Goal: Transaction & Acquisition: Register for event/course

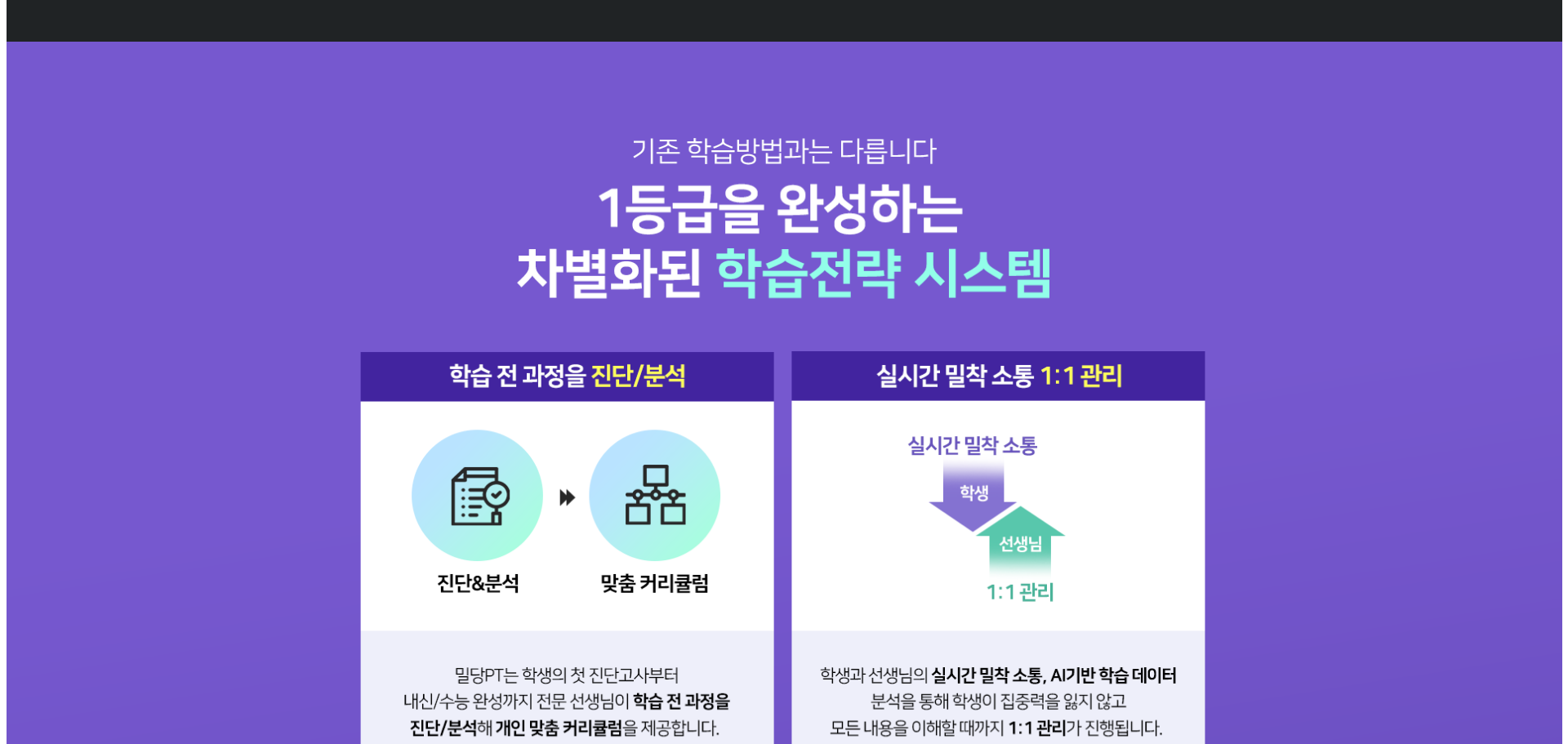
scroll to position [1878, 0]
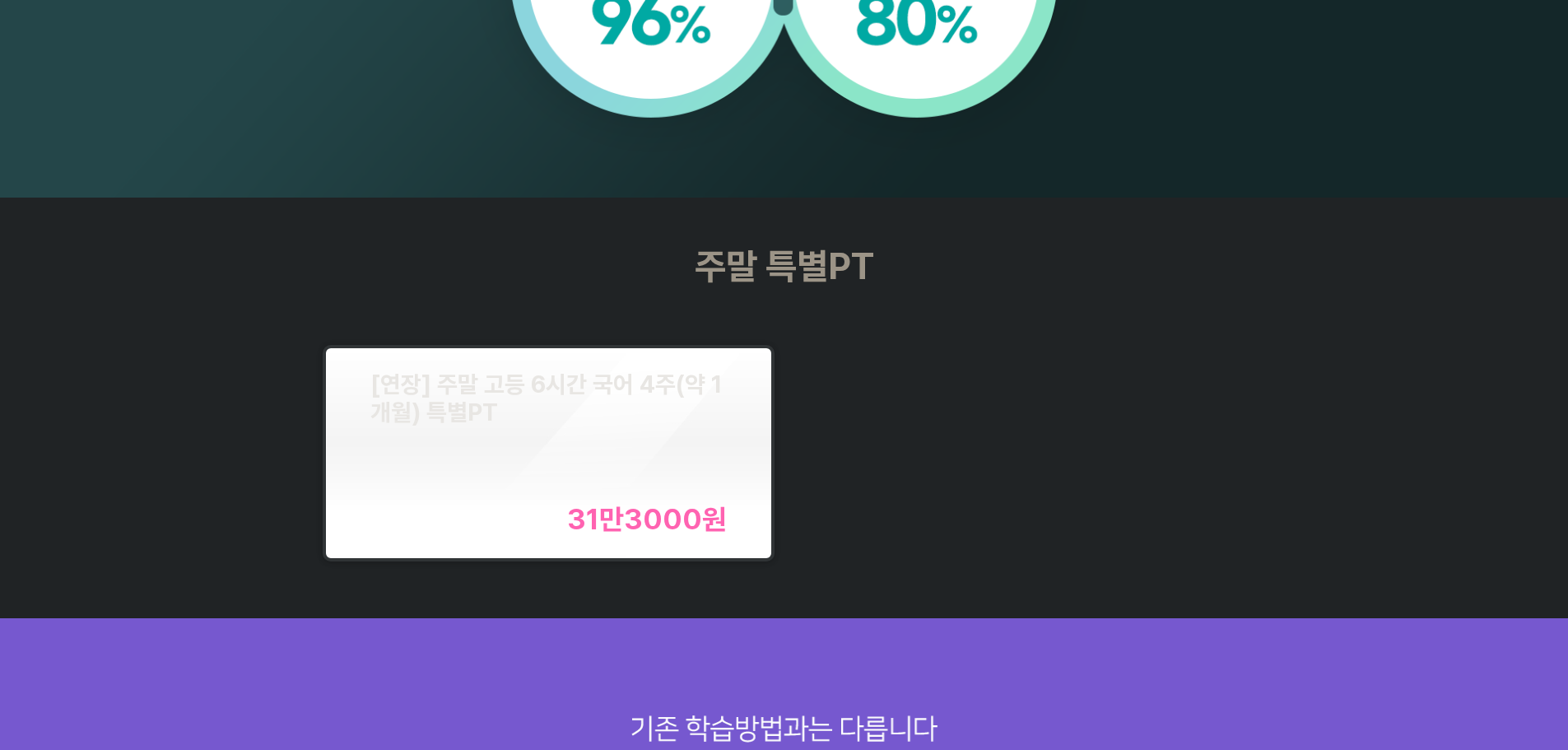
click at [584, 419] on div "[연장] 주말 고등 6시간 국어 4주(약 1개월) 특별PT" at bounding box center [548, 398] width 356 height 56
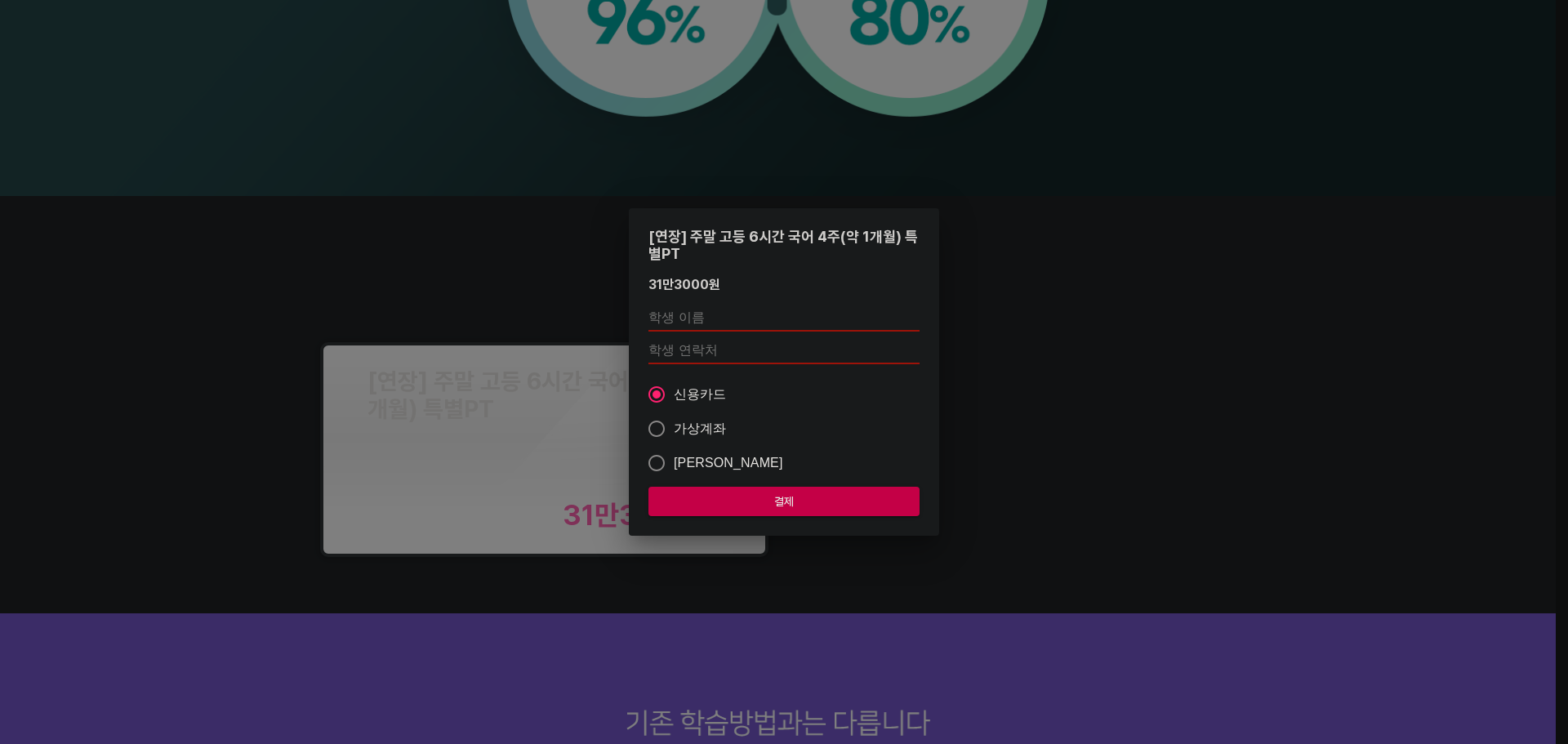
click at [696, 419] on span "가상계좌" at bounding box center [701, 429] width 53 height 20
click at [674, 419] on input "가상계좌" at bounding box center [656, 429] width 34 height 34
radio input "true"
click at [732, 315] on input "text" at bounding box center [784, 318] width 271 height 26
type input "ㄹ"
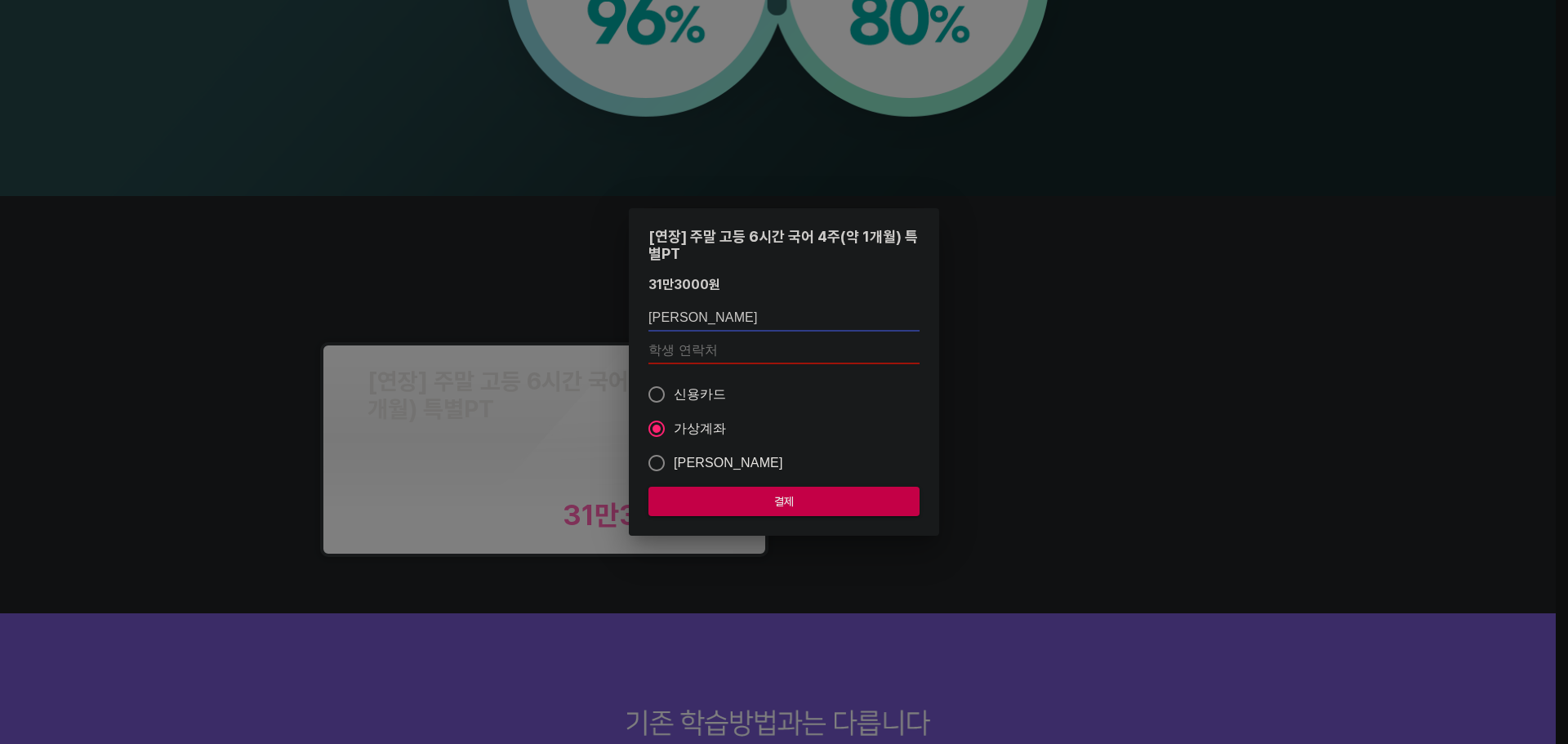
type input "[PERSON_NAME]"
type input "01084019005"
click at [777, 510] on span "결제" at bounding box center [784, 502] width 245 height 21
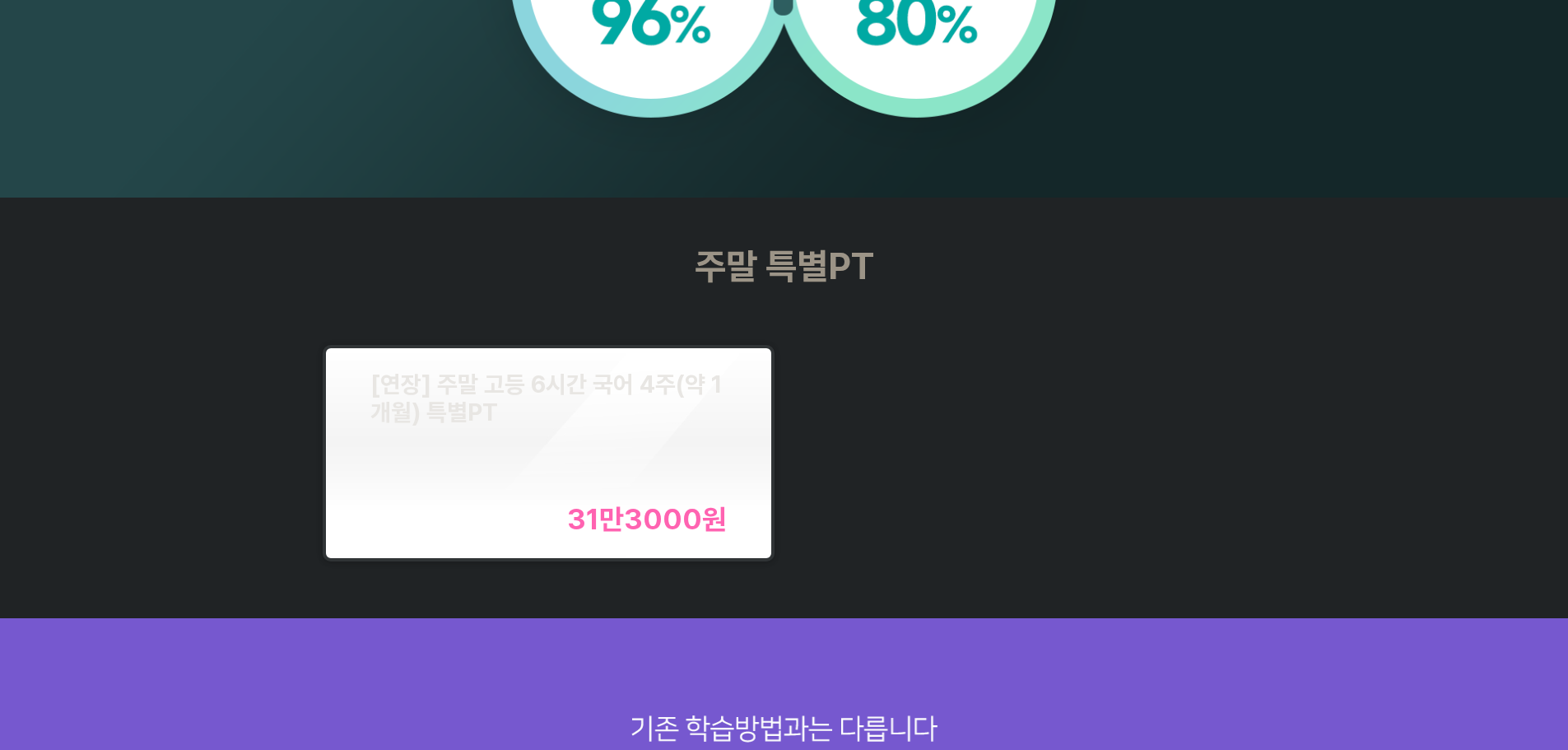
click at [579, 484] on div "[연장] 주말 고등 6시간 국어 4주(약 1개월) 특별PT 31만3000 원" at bounding box center [548, 454] width 356 height 166
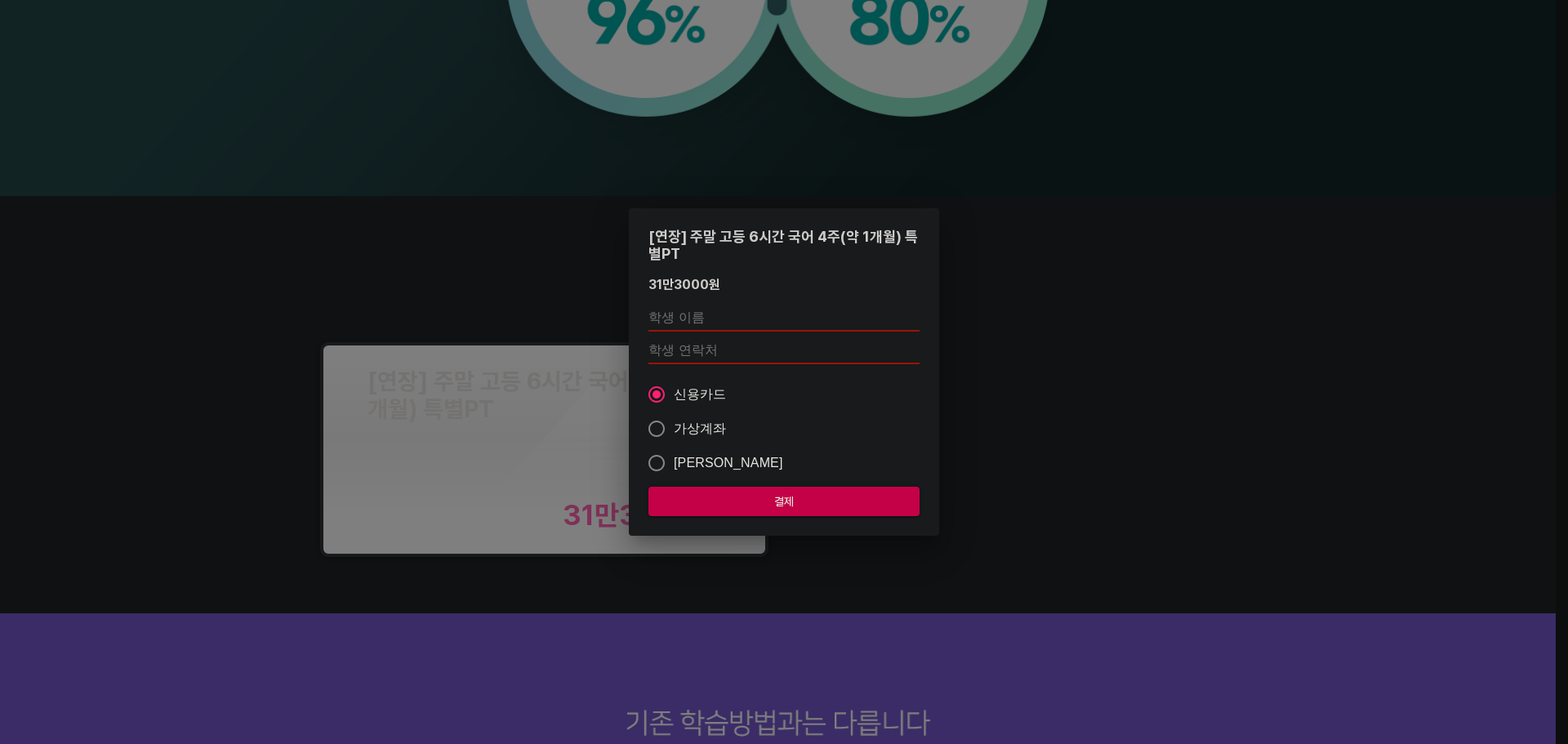
drag, startPoint x: 697, startPoint y: 318, endPoint x: 705, endPoint y: 365, distance: 47.7
click at [697, 318] on input "text" at bounding box center [784, 318] width 271 height 26
click at [896, 426] on label "가상계좌" at bounding box center [772, 429] width 267 height 34
click at [674, 426] on input "가상계좌" at bounding box center [656, 429] width 34 height 34
radio input "true"
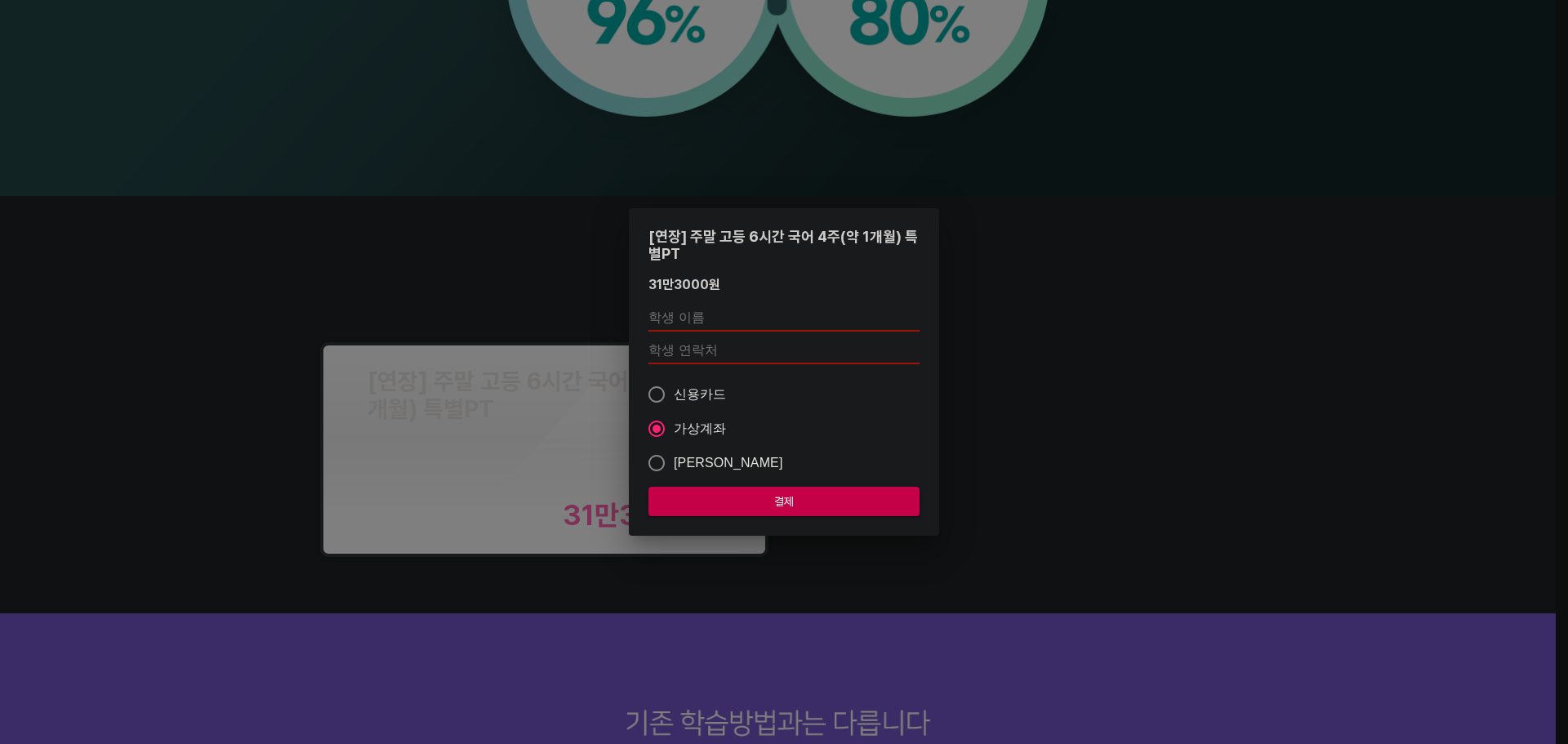
click at [795, 497] on span "결제" at bounding box center [784, 502] width 245 height 21
click at [686, 313] on input "text" at bounding box center [784, 318] width 271 height 26
type input "f"
type input "[PERSON_NAME]"
drag, startPoint x: 702, startPoint y: 348, endPoint x: 697, endPoint y: 365, distance: 17.7
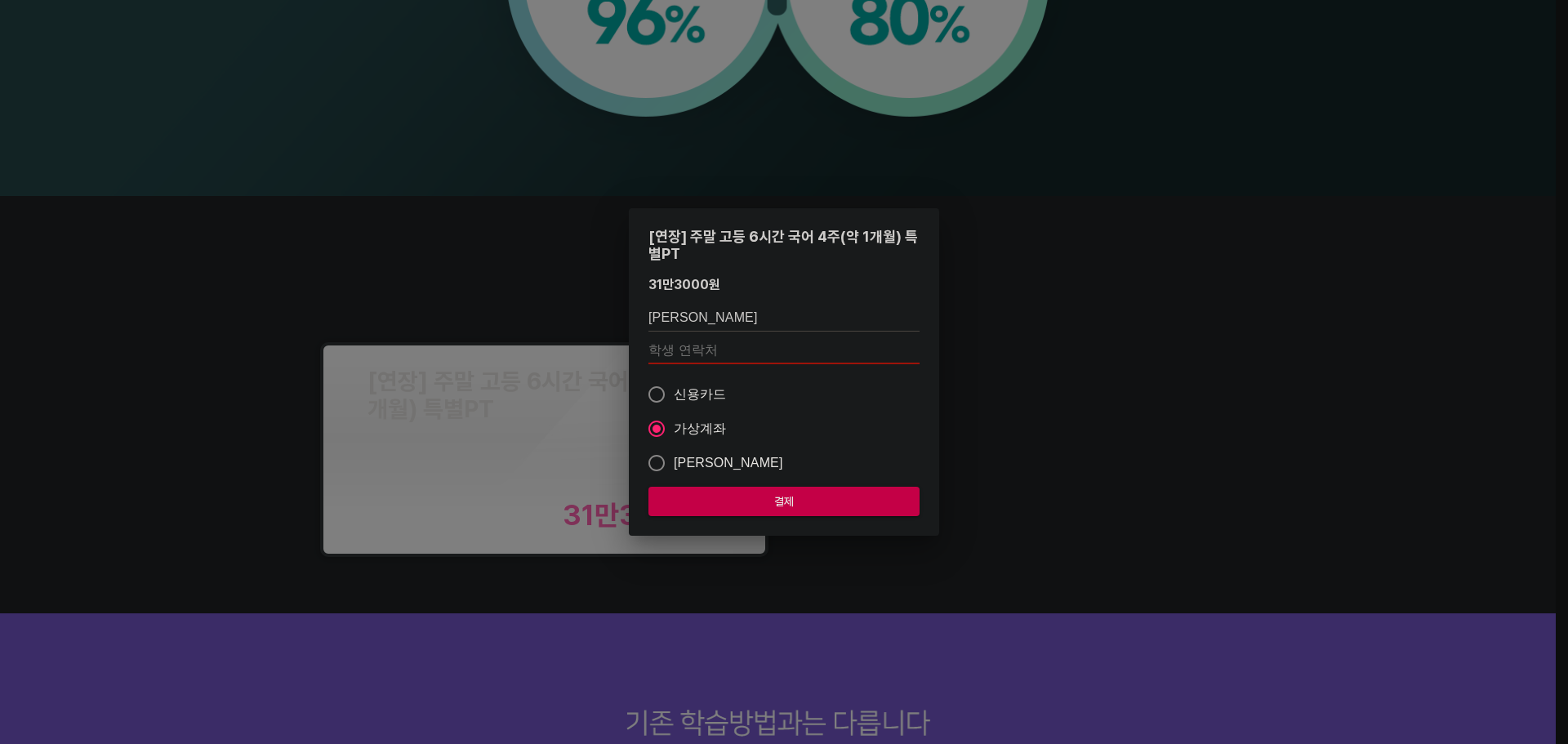
click at [702, 348] on input "number" at bounding box center [784, 350] width 271 height 26
paste input "01034025933"
type input "01034025933"
click at [751, 498] on span "결제" at bounding box center [784, 502] width 245 height 21
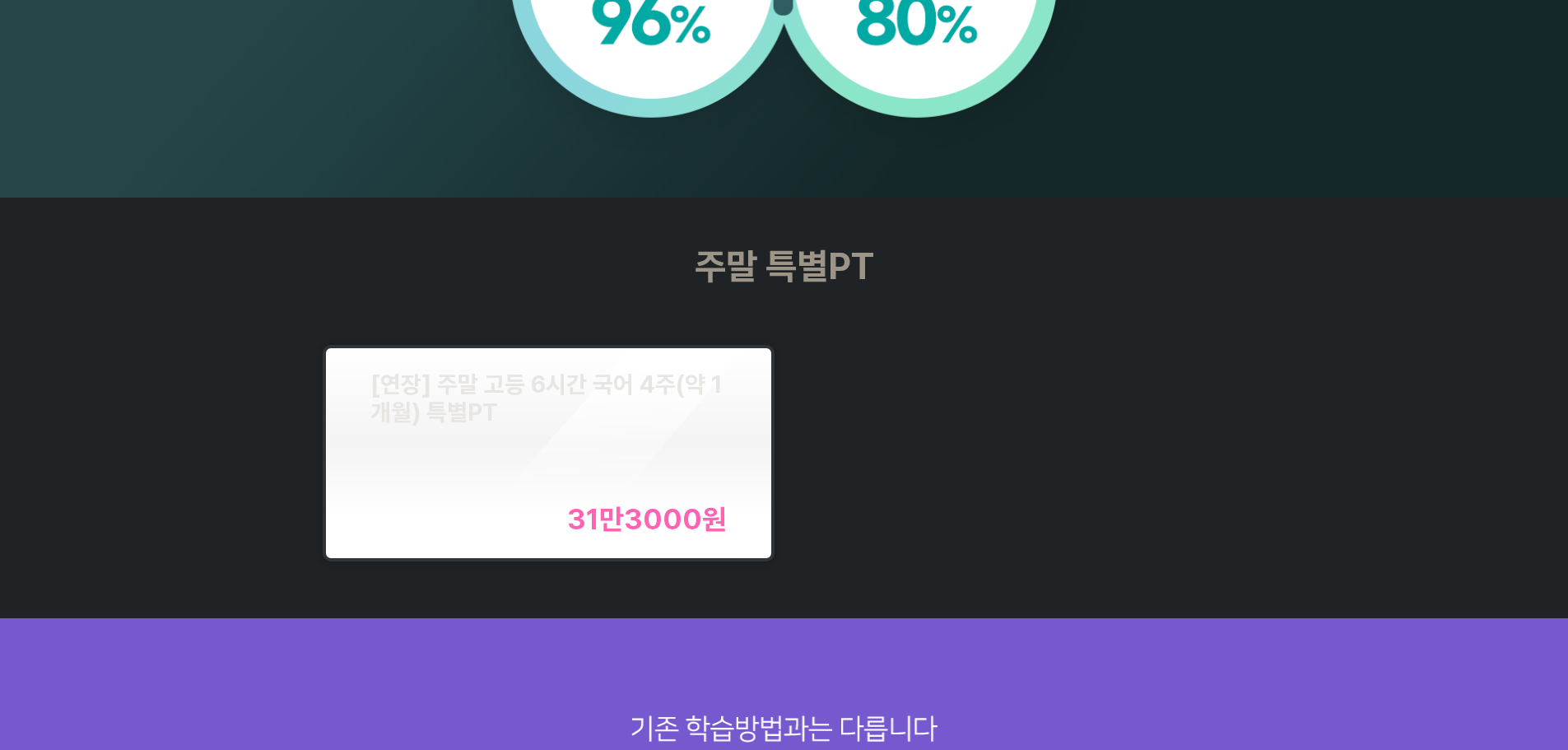
click at [983, 509] on div "[연장] 주말 고등 6시간 국어 4주(약 1개월) 특별PT 31만3000 원" at bounding box center [784, 453] width 941 height 237
click at [648, 435] on div "[연장] 주말 고등 6시간 국어 4주(약 1개월) 특별PT 31만3000 원" at bounding box center [548, 454] width 356 height 166
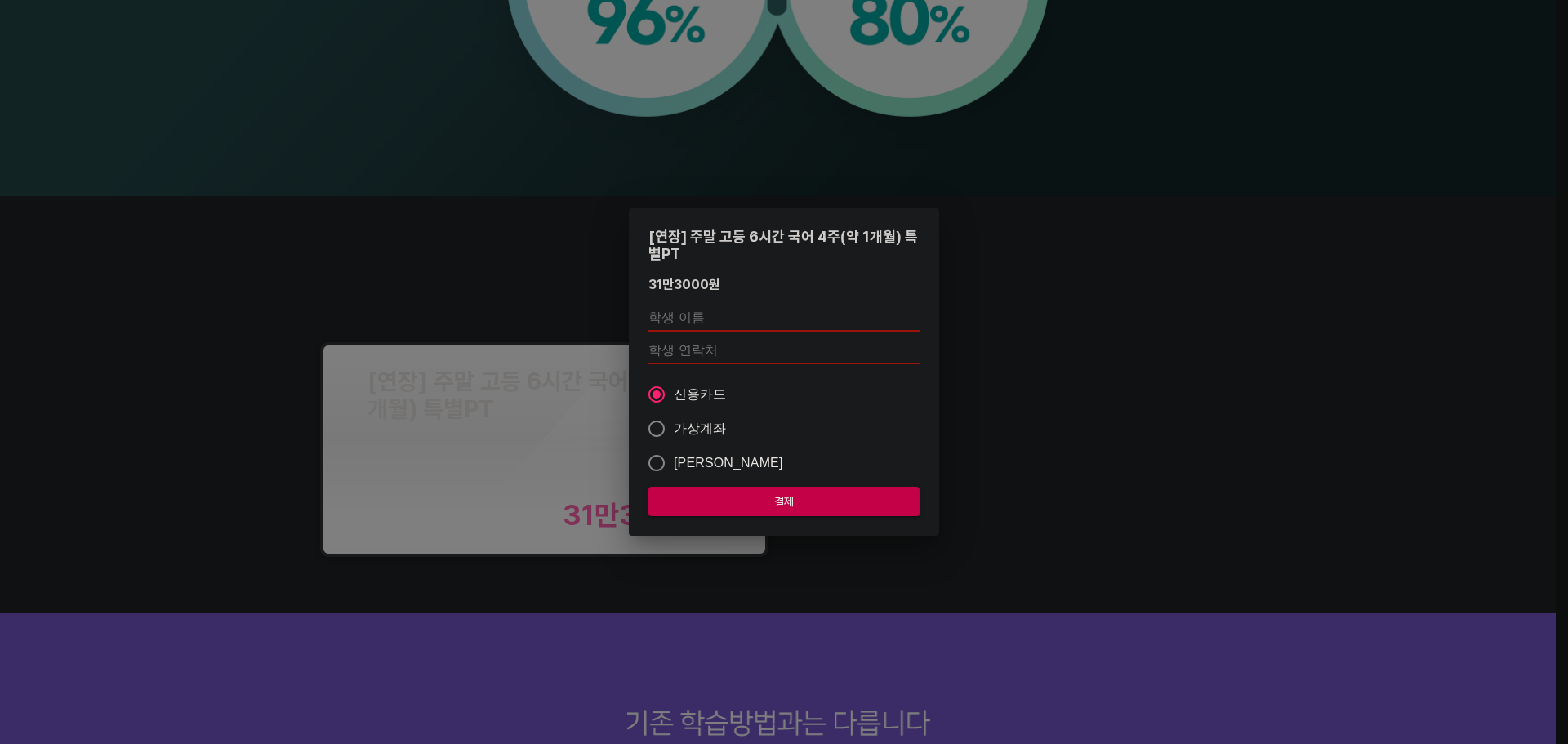
click at [747, 319] on input "text" at bounding box center [784, 318] width 271 height 26
type input "d"
type input "[PERSON_NAME]"
type input "01084019005"
click at [674, 429] on span "가상계좌" at bounding box center [701, 429] width 53 height 20
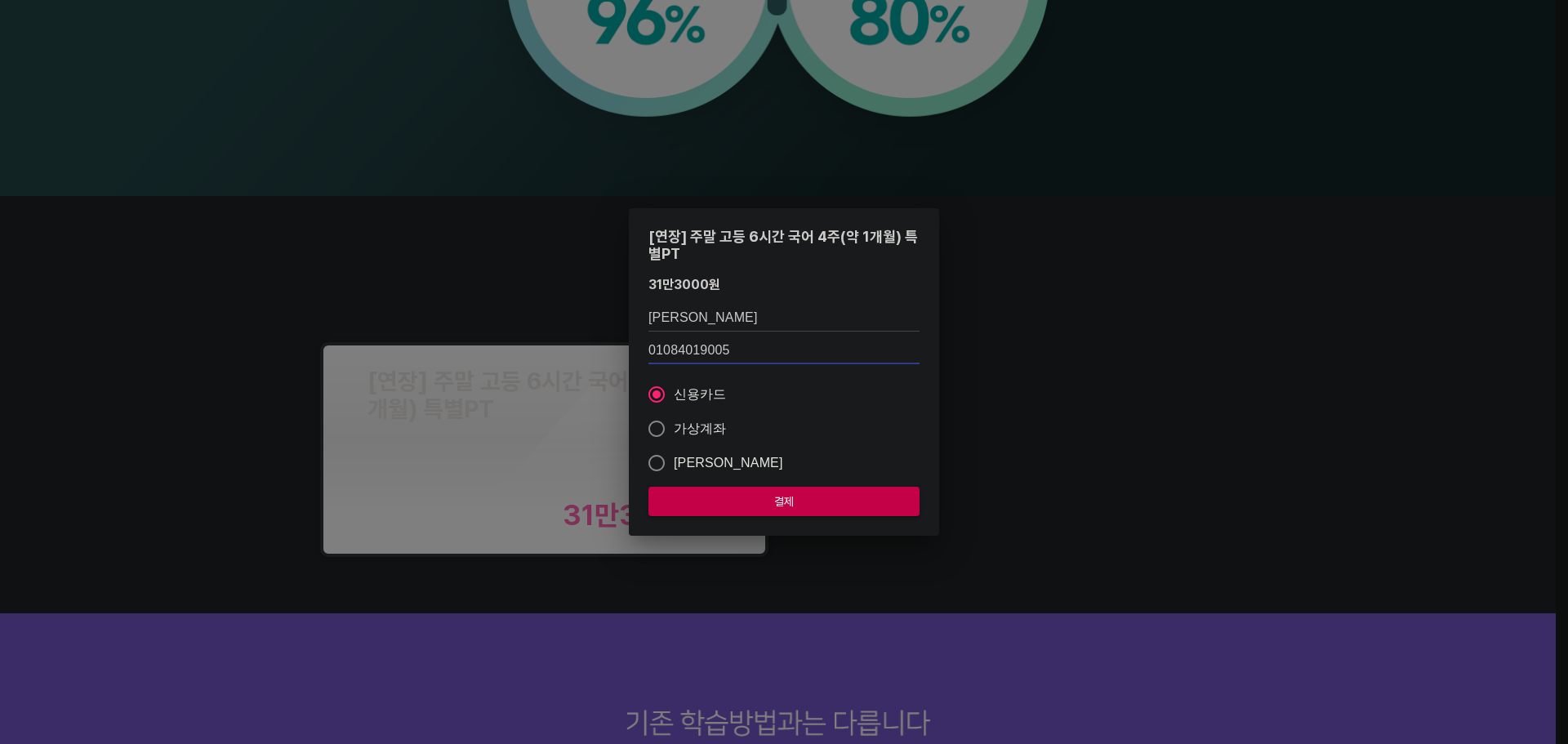
click at [674, 429] on input "가상계좌" at bounding box center [656, 429] width 34 height 34
radio input "true"
